Goal: Entertainment & Leisure: Consume media (video, audio)

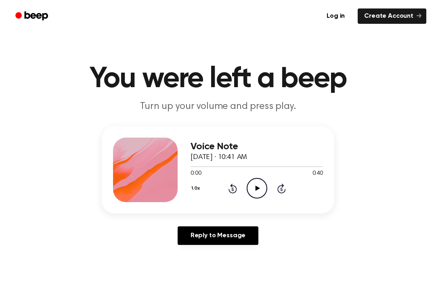
click at [261, 182] on icon "Play Audio" at bounding box center [257, 188] width 21 height 21
click at [257, 195] on icon "Pause Audio" at bounding box center [257, 188] width 21 height 21
click at [234, 191] on icon at bounding box center [232, 189] width 2 height 3
click at [252, 187] on icon "Play Audio" at bounding box center [257, 188] width 21 height 21
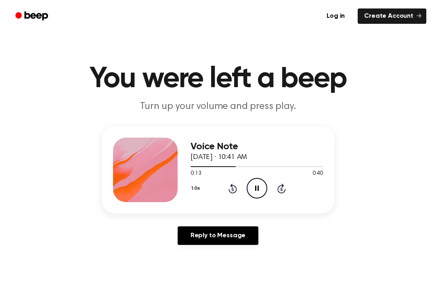
click at [258, 185] on icon "Pause Audio" at bounding box center [257, 188] width 21 height 21
click at [254, 192] on icon "Play Audio" at bounding box center [257, 188] width 21 height 21
click at [256, 193] on icon "Play Audio" at bounding box center [257, 188] width 21 height 21
click at [236, 185] on icon "Rewind 5 seconds" at bounding box center [232, 188] width 9 height 11
click at [230, 187] on icon "Rewind 5 seconds" at bounding box center [232, 188] width 9 height 11
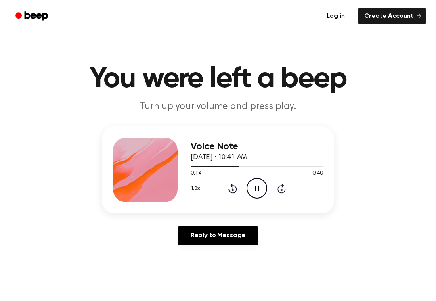
click at [230, 187] on icon "Rewind 5 seconds" at bounding box center [232, 188] width 9 height 11
click at [223, 183] on div "1.0x Rewind 5 seconds Pause Audio Skip 5 seconds" at bounding box center [257, 188] width 133 height 21
click at [232, 193] on icon at bounding box center [233, 189] width 8 height 10
click at [233, 194] on icon at bounding box center [233, 189] width 8 height 10
click at [228, 186] on icon "Rewind 5 seconds" at bounding box center [232, 188] width 9 height 11
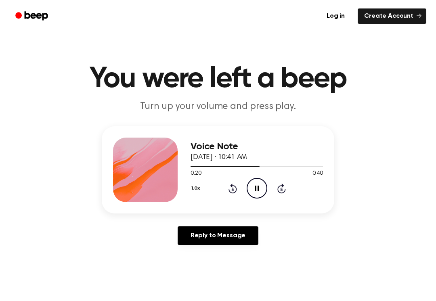
click at [257, 185] on icon "Pause Audio" at bounding box center [257, 188] width 21 height 21
click at [221, 184] on div "1.0x Rewind 5 seconds Play Audio Skip 5 seconds" at bounding box center [257, 188] width 133 height 21
click at [220, 183] on div "1.0x Rewind 5 seconds Play Audio Skip 5 seconds" at bounding box center [257, 188] width 133 height 21
click at [235, 189] on icon "Rewind 5 seconds" at bounding box center [232, 188] width 9 height 11
click at [231, 185] on icon at bounding box center [233, 189] width 8 height 10
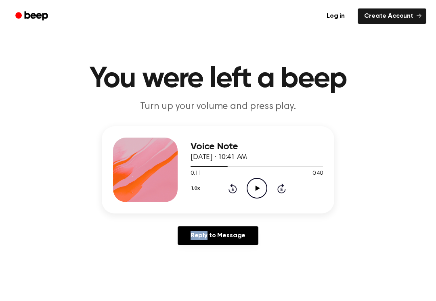
click at [230, 184] on icon "Rewind 5 seconds" at bounding box center [232, 188] width 9 height 11
click at [236, 191] on icon "Rewind 5 seconds" at bounding box center [232, 188] width 9 height 11
click at [250, 188] on icon "Play Audio" at bounding box center [257, 188] width 21 height 21
click at [255, 188] on icon at bounding box center [257, 188] width 4 height 5
click at [261, 179] on circle at bounding box center [257, 189] width 20 height 20
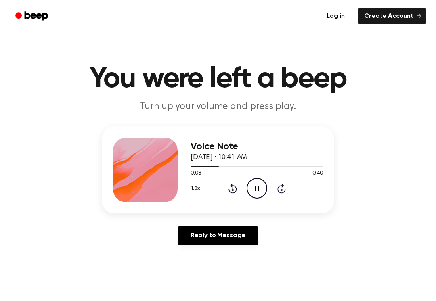
click at [286, 184] on icon "Skip 5 seconds" at bounding box center [281, 188] width 9 height 11
click at [264, 199] on div "Voice Note [DATE] · 10:41 AM 0:28 0:40 Your browser does not support the [objec…" at bounding box center [257, 170] width 133 height 65
click at [263, 194] on icon "Pause Audio" at bounding box center [257, 188] width 21 height 21
